Goal: Find specific page/section

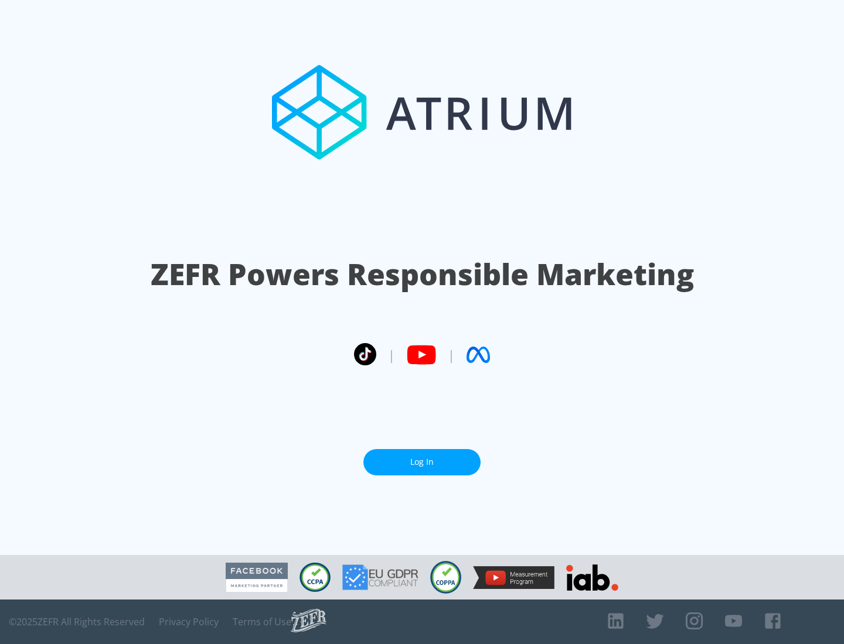
click at [422, 462] on link "Log In" at bounding box center [421, 462] width 117 height 26
